Goal: Task Accomplishment & Management: Use online tool/utility

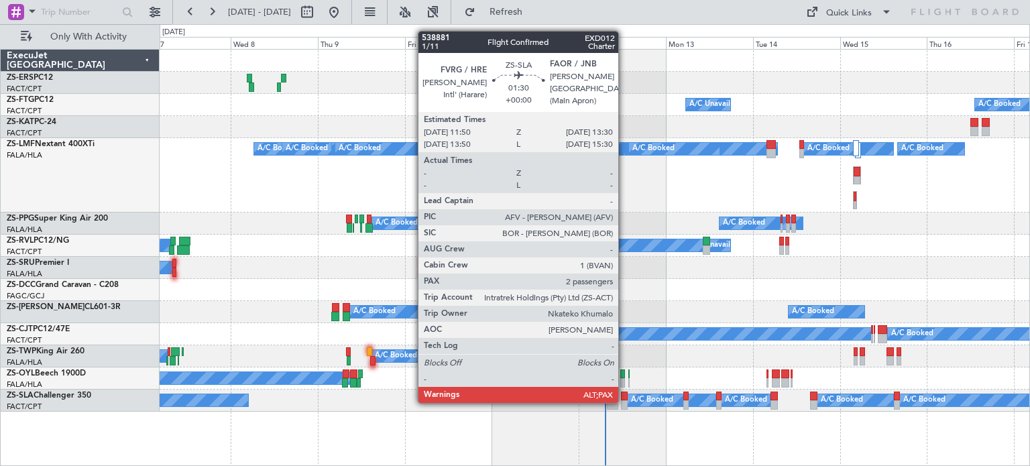
click at [624, 402] on div at bounding box center [624, 404] width 7 height 9
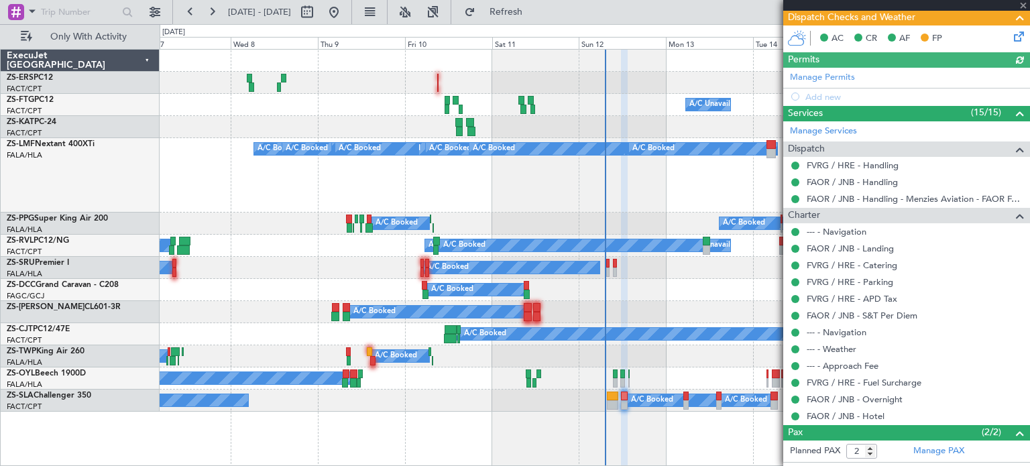
scroll to position [349, 0]
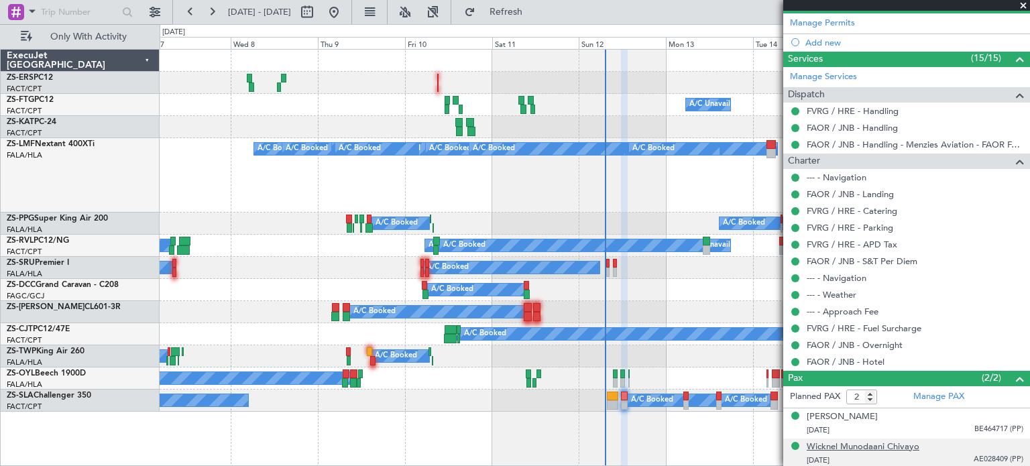
click at [899, 442] on div "Wicknel Munodaani Chivayo" at bounding box center [863, 447] width 113 height 13
click at [1021, 4] on span at bounding box center [1023, 6] width 13 height 12
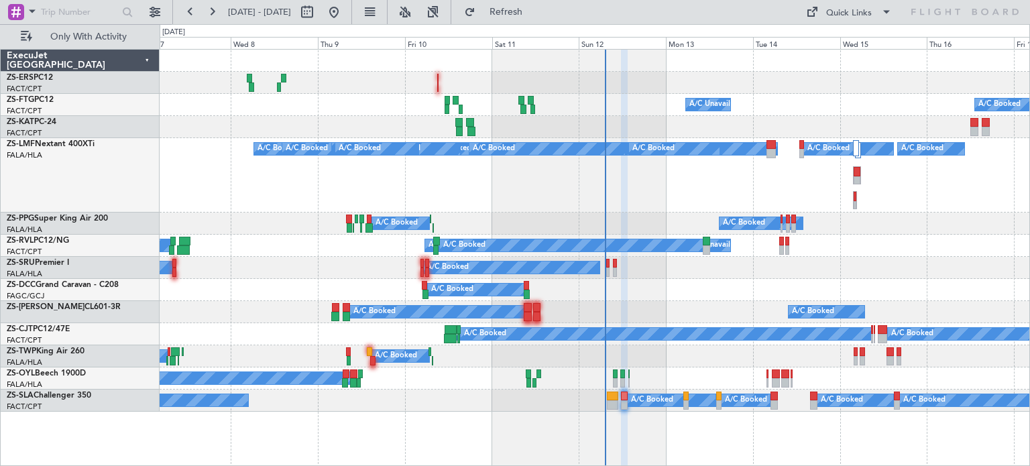
type input "0"
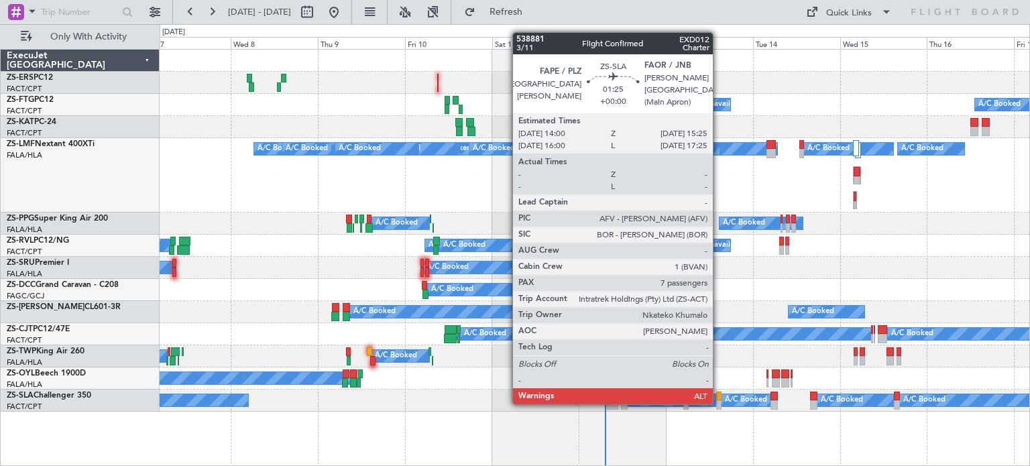
click at [719, 403] on div at bounding box center [718, 404] width 5 height 9
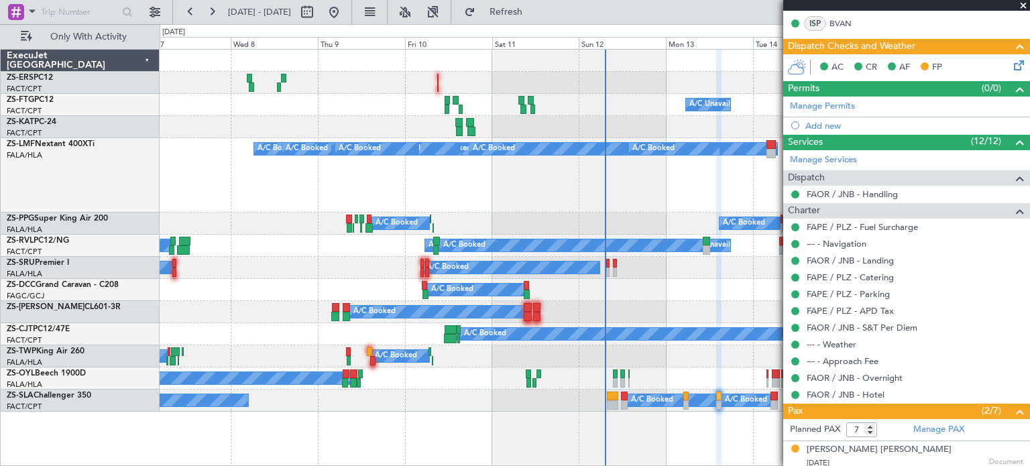
scroll to position [451, 0]
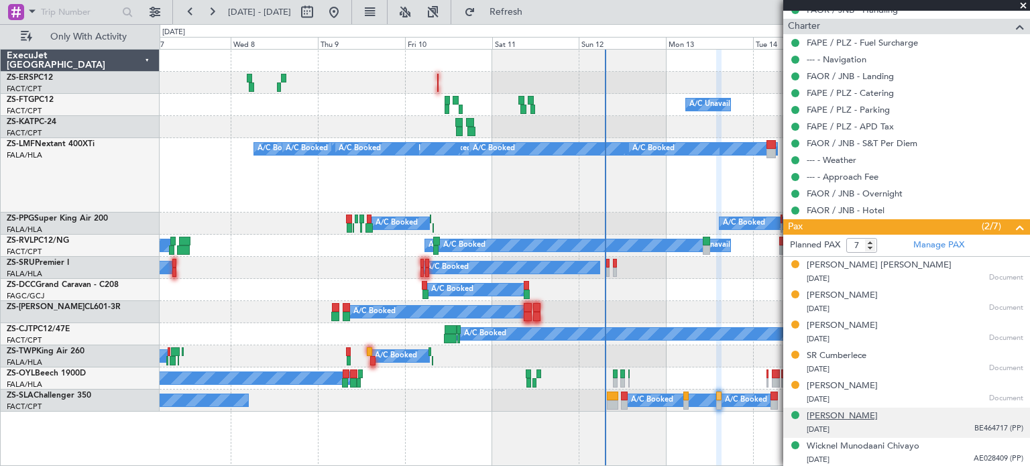
click at [840, 410] on div "[PERSON_NAME]" at bounding box center [842, 416] width 71 height 13
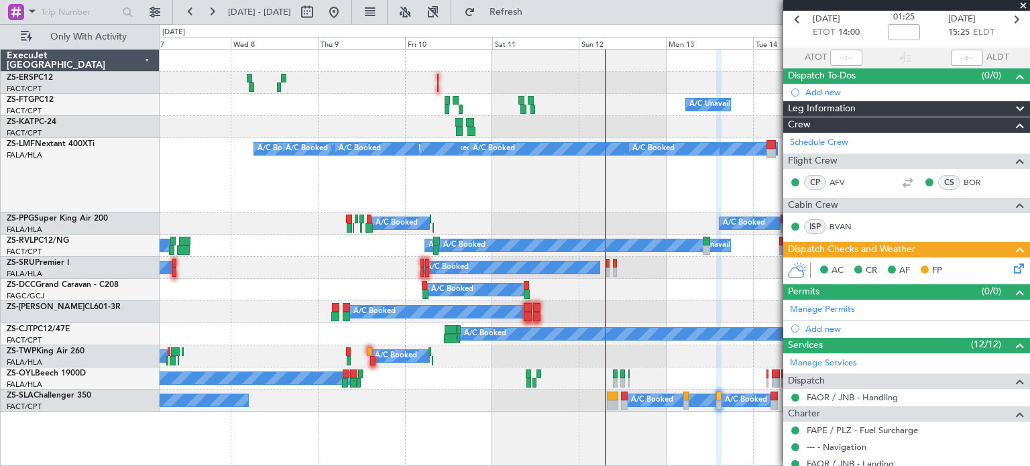
scroll to position [11, 0]
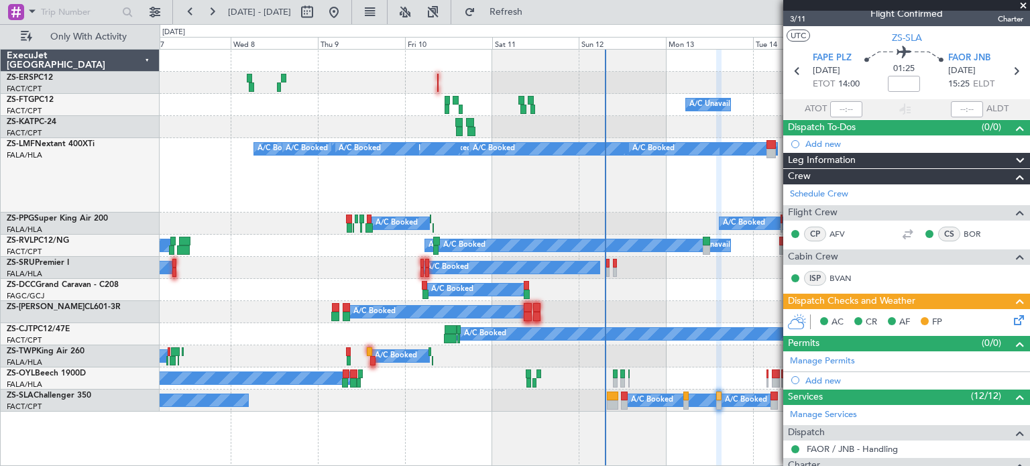
click at [1020, 5] on span at bounding box center [1023, 6] width 13 height 12
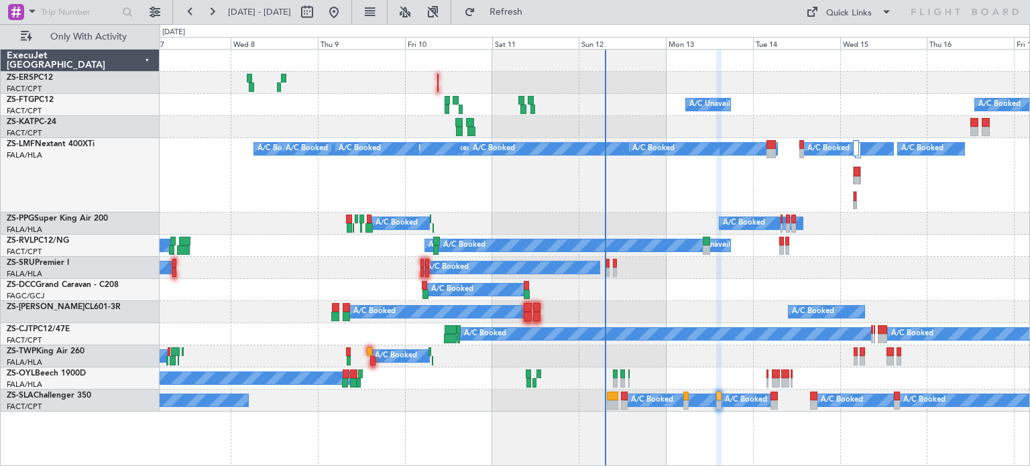
type input "0"
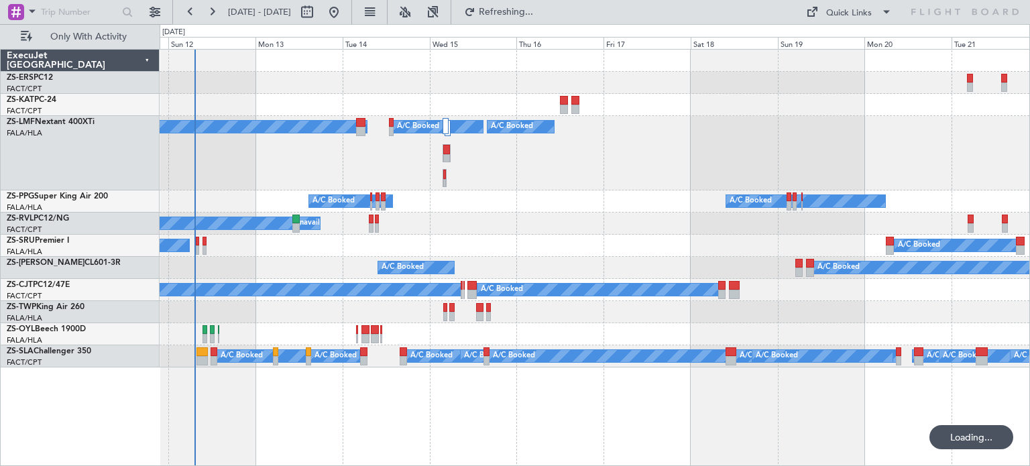
click at [526, 465] on html "[DATE] - [DATE] Refreshing... Quick Links Only With Activity A/C Booked A/C Boo…" at bounding box center [515, 233] width 1030 height 466
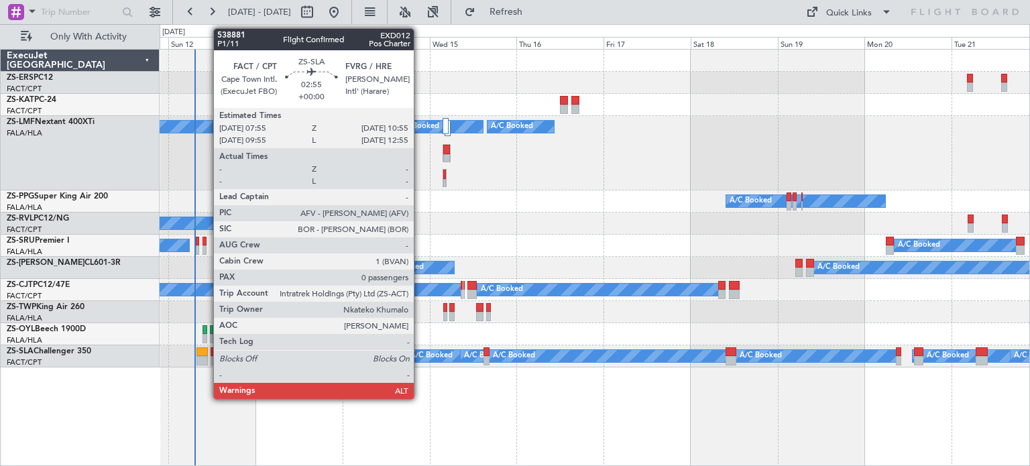
click at [207, 351] on div at bounding box center [201, 351] width 11 height 9
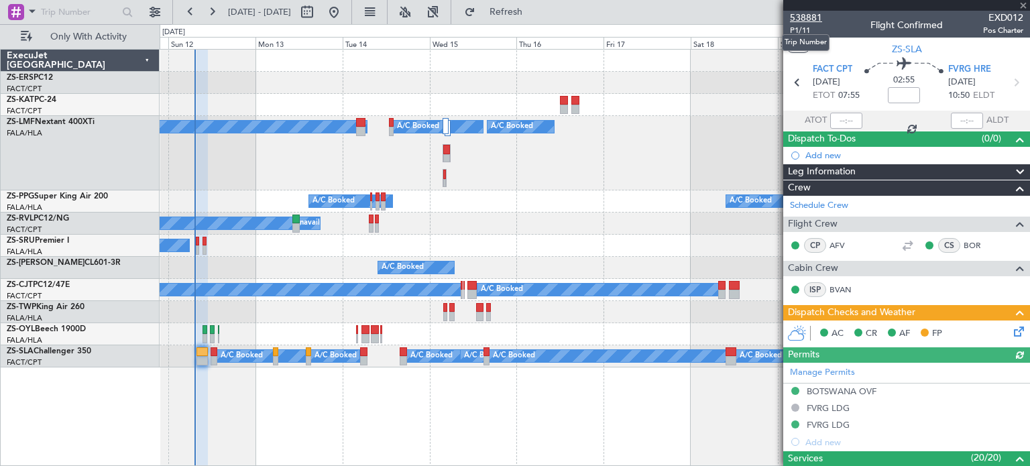
click at [810, 17] on span "538881" at bounding box center [806, 18] width 32 height 14
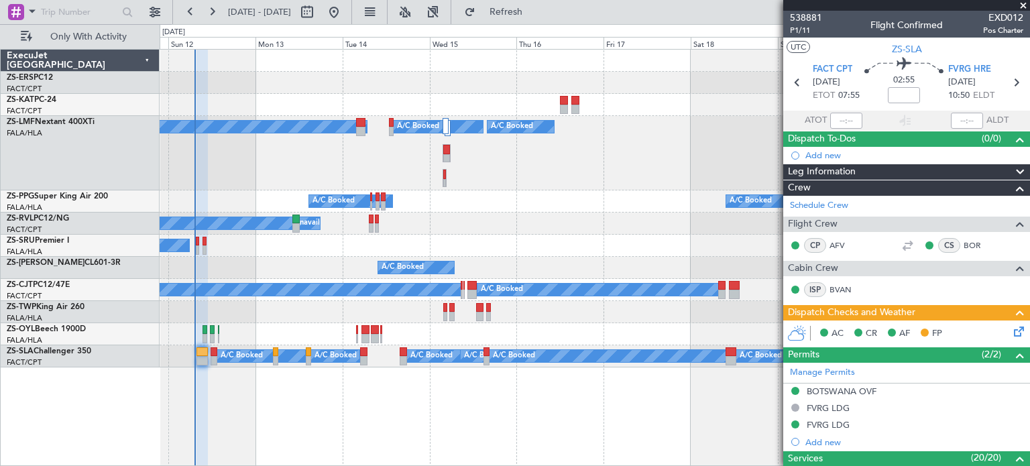
click at [1022, 6] on span at bounding box center [1023, 6] width 13 height 12
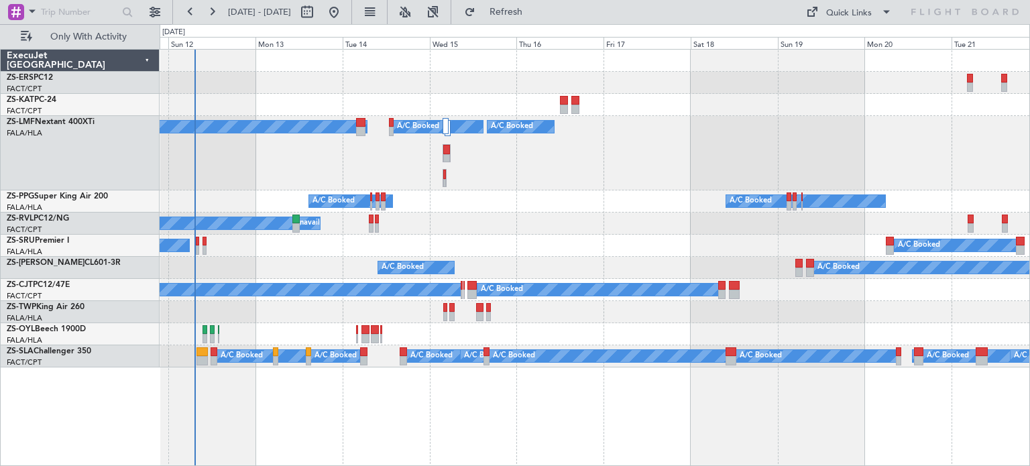
drag, startPoint x: 312, startPoint y: 396, endPoint x: 416, endPoint y: 408, distance: 103.9
